Goal: Task Accomplishment & Management: Use online tool/utility

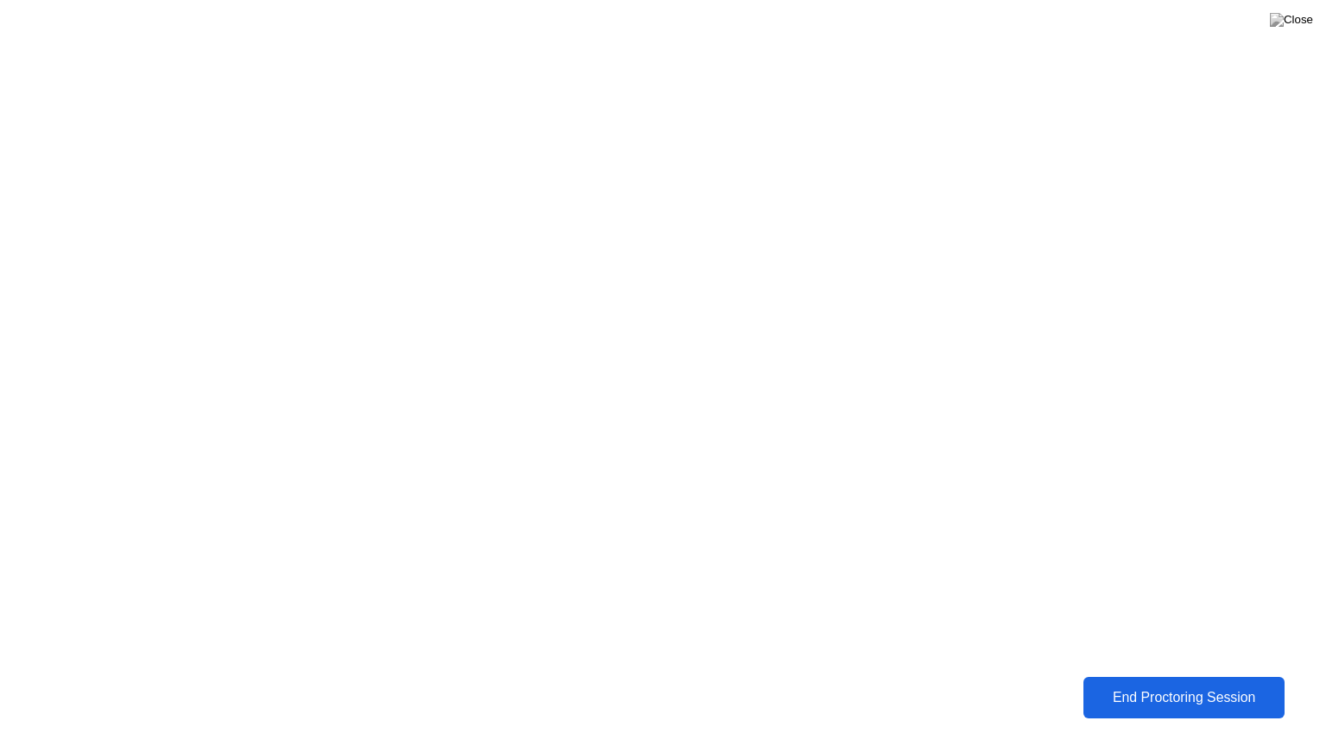
click at [1131, 700] on div "End Proctoring Session" at bounding box center [1184, 698] width 191 height 16
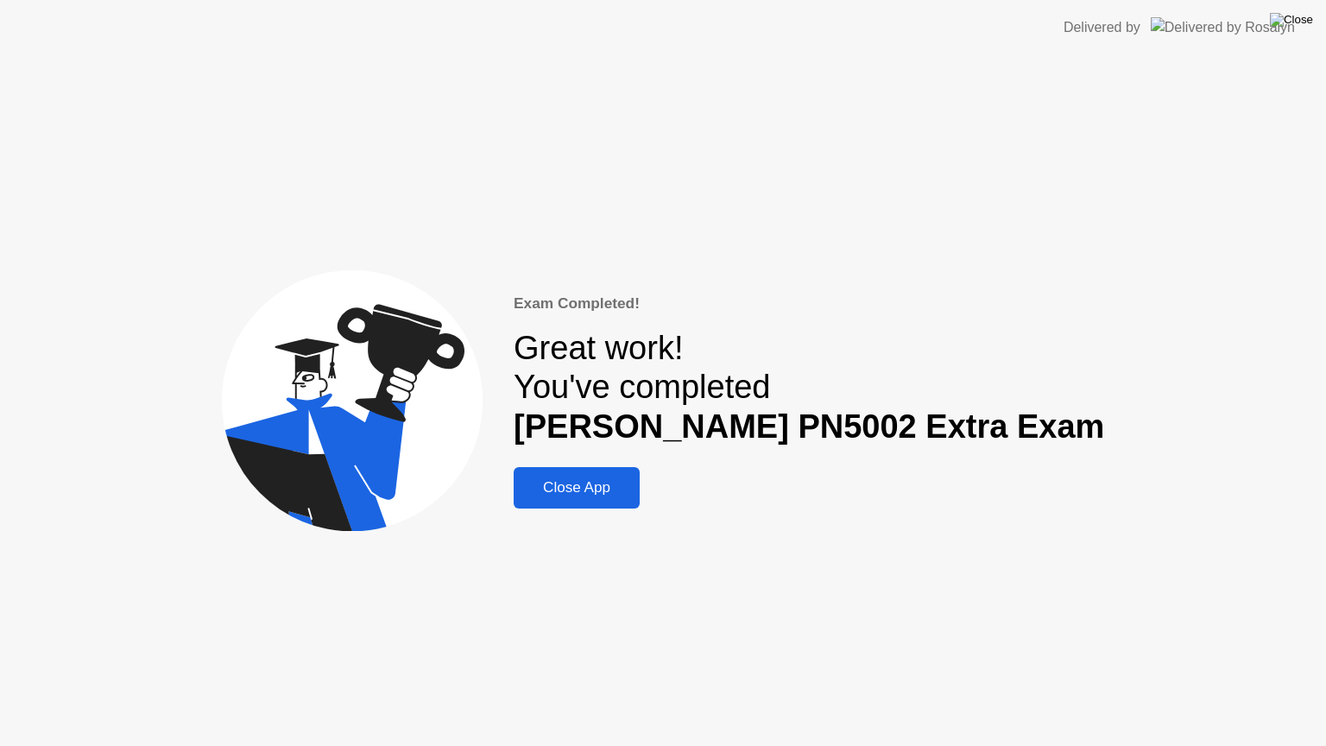
click at [1292, 14] on img at bounding box center [1291, 20] width 43 height 14
click at [635, 495] on div "Close App" at bounding box center [577, 487] width 116 height 17
